Goal: Navigation & Orientation: Find specific page/section

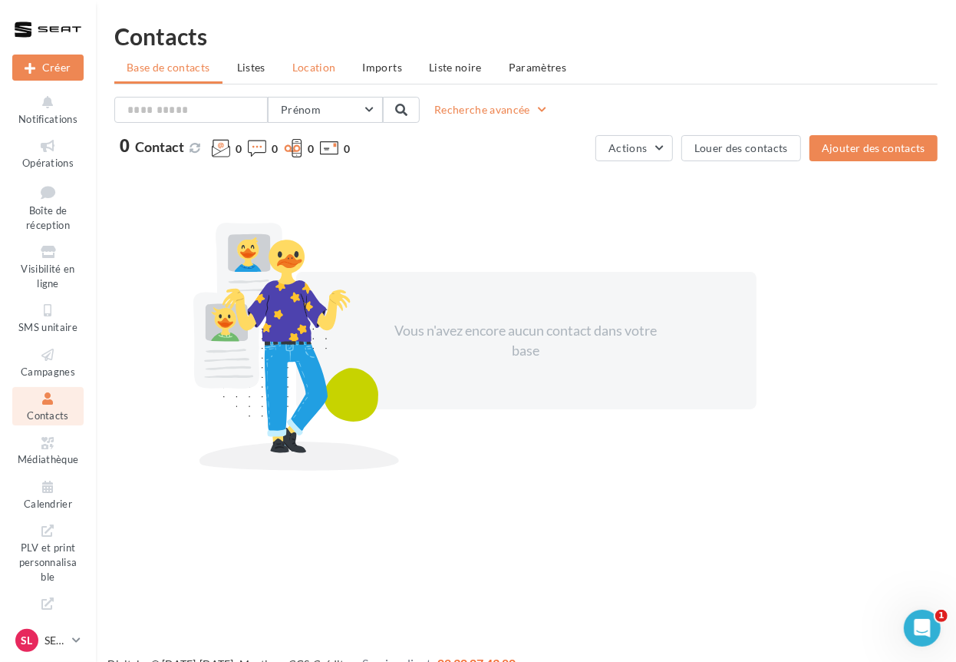
click at [329, 62] on span "Location" at bounding box center [314, 67] width 44 height 13
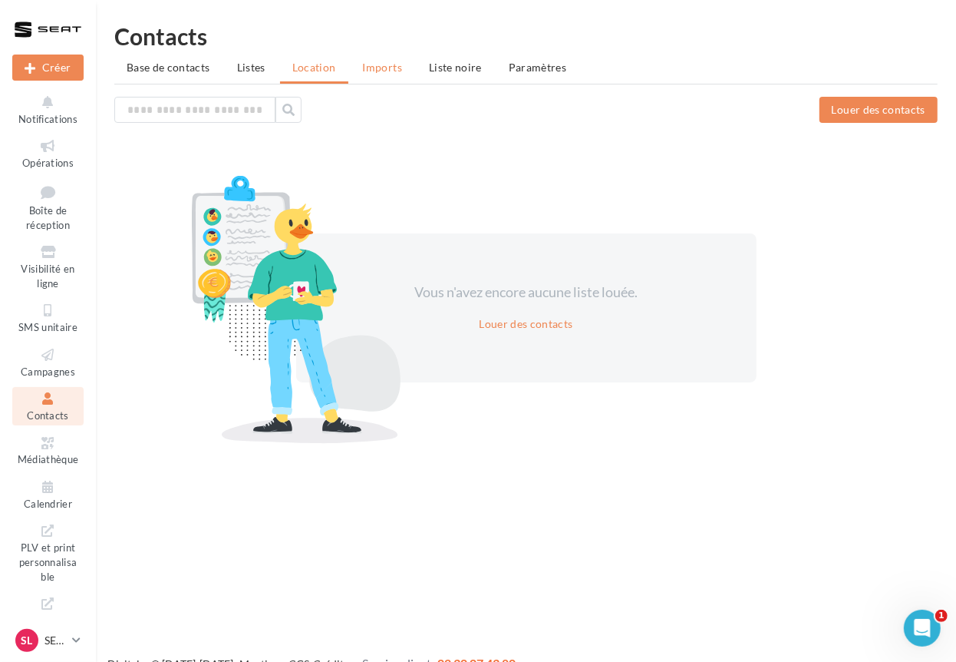
click at [389, 61] on span "Imports" at bounding box center [382, 67] width 39 height 13
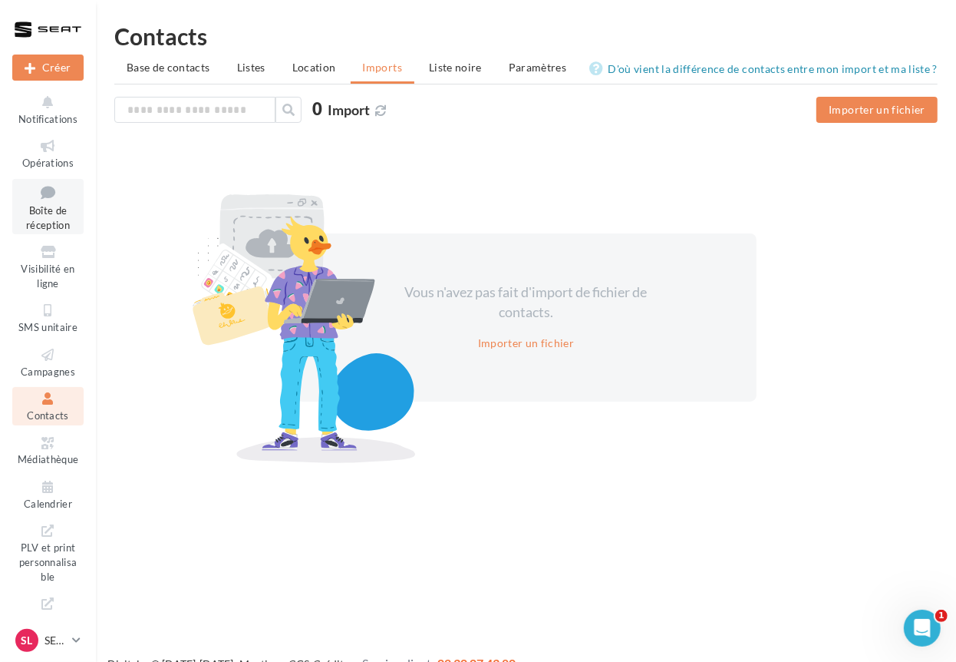
click at [37, 220] on span "Boîte de réception" at bounding box center [48, 217] width 44 height 27
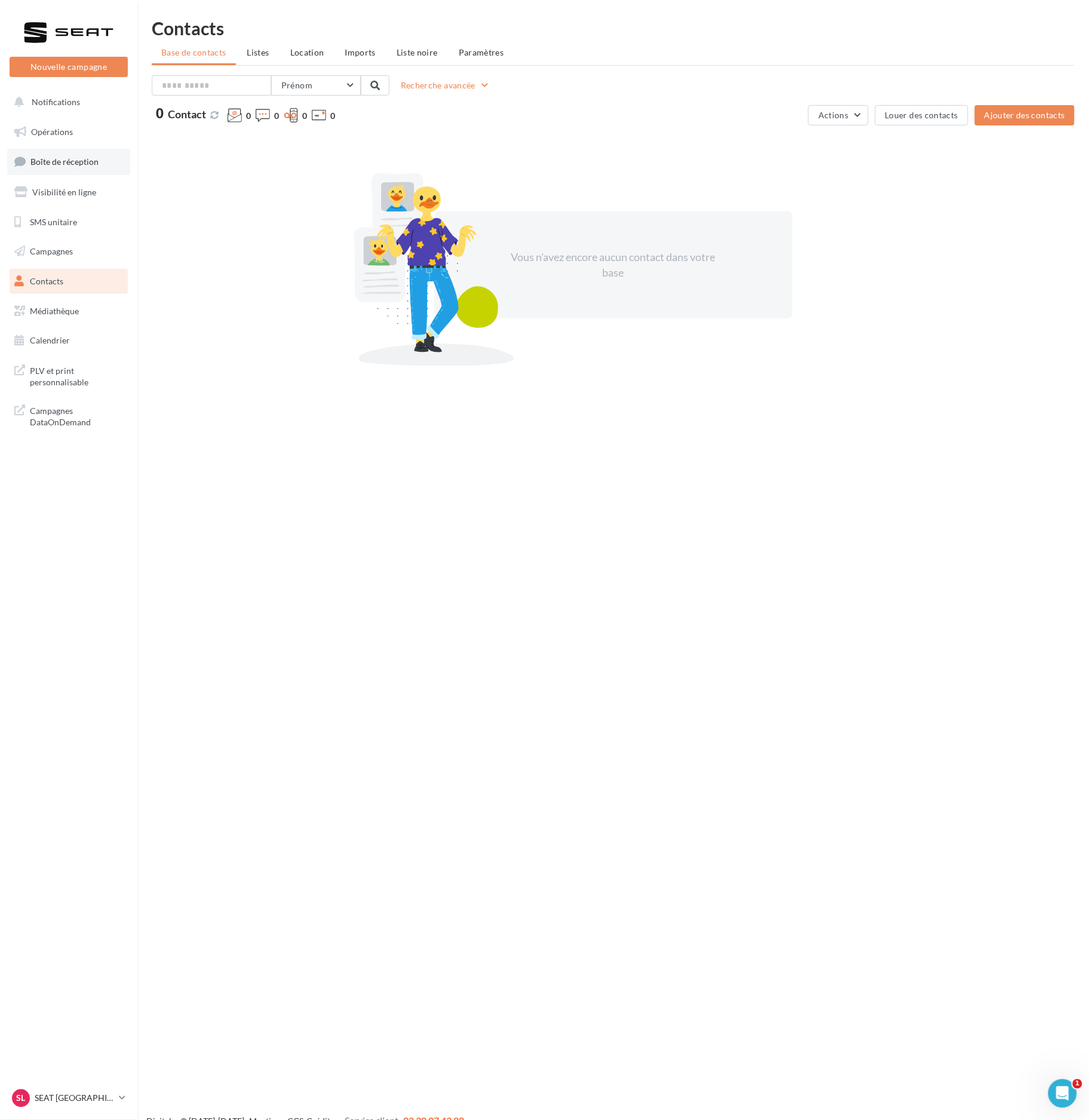
click at [69, 167] on link "Boîte de réception" at bounding box center [69, 161] width 123 height 26
